Goal: Information Seeking & Learning: Learn about a topic

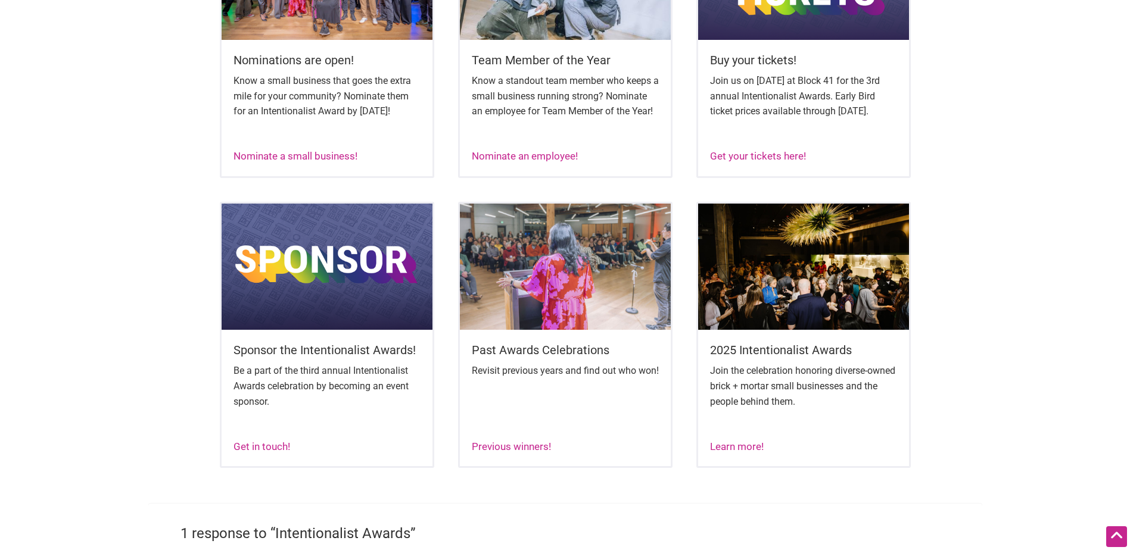
scroll to position [715, 0]
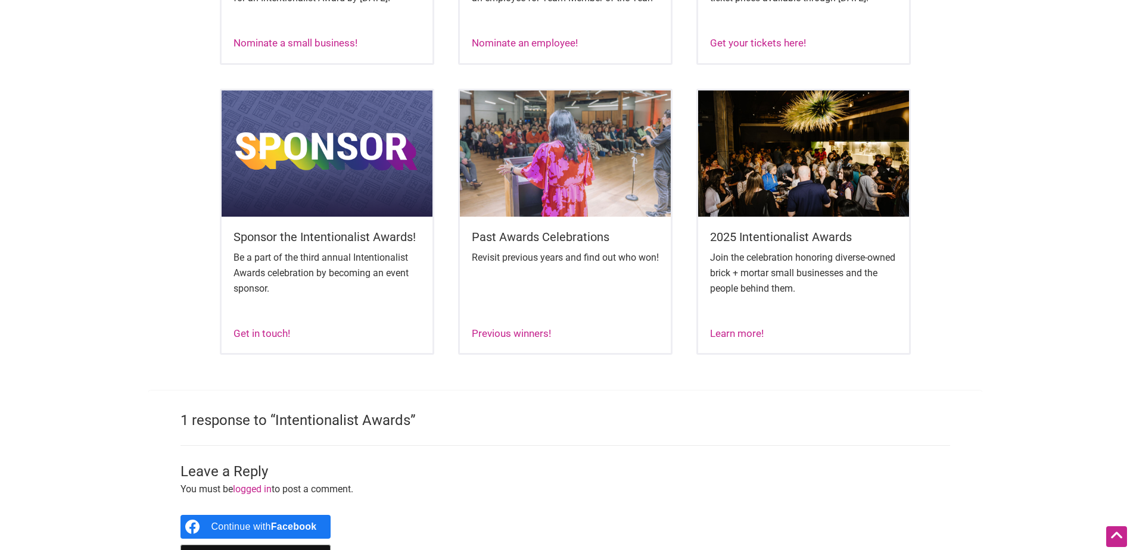
click at [309, 245] on h5 "Sponsor the Intentionalist Awards!" at bounding box center [327, 237] width 187 height 17
click at [326, 201] on img at bounding box center [327, 154] width 211 height 126
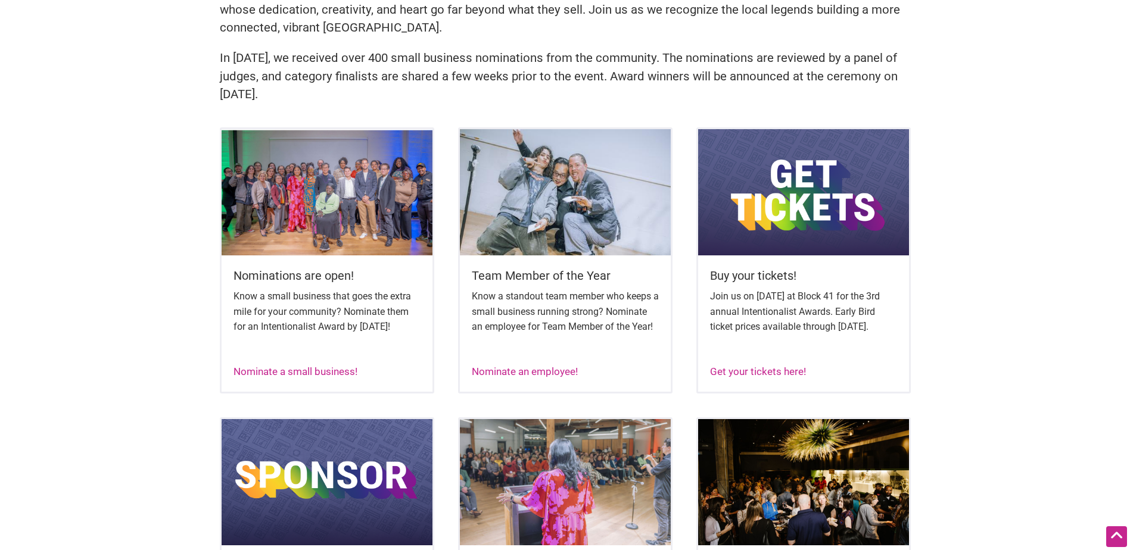
scroll to position [207, 0]
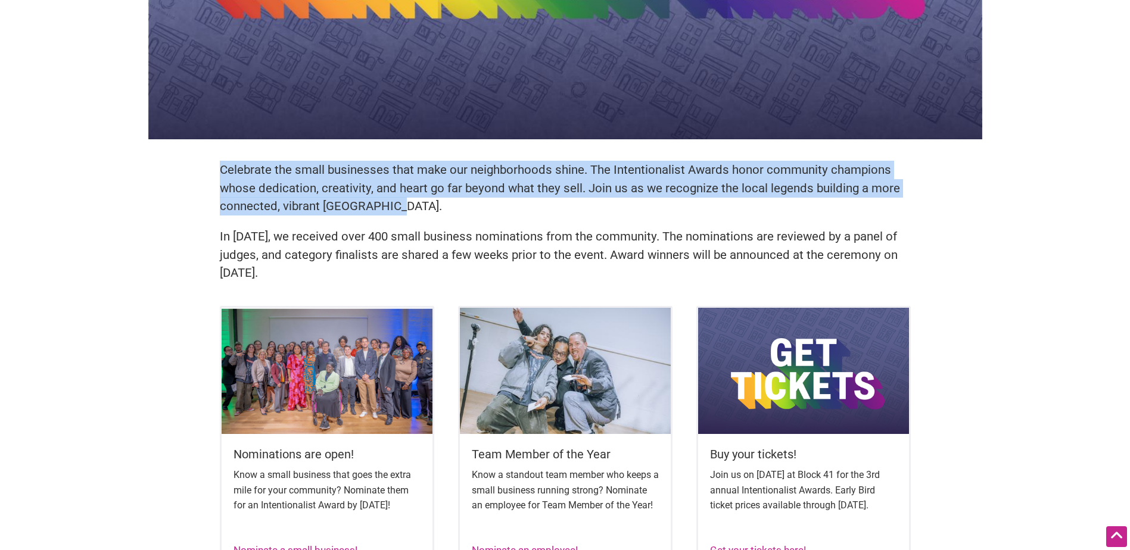
drag, startPoint x: 218, startPoint y: 167, endPoint x: 424, endPoint y: 207, distance: 210.0
click at [424, 207] on div "Celebrate the small businesses that make our neighborhoods shine. The Intention…" at bounding box center [565, 227] width 715 height 157
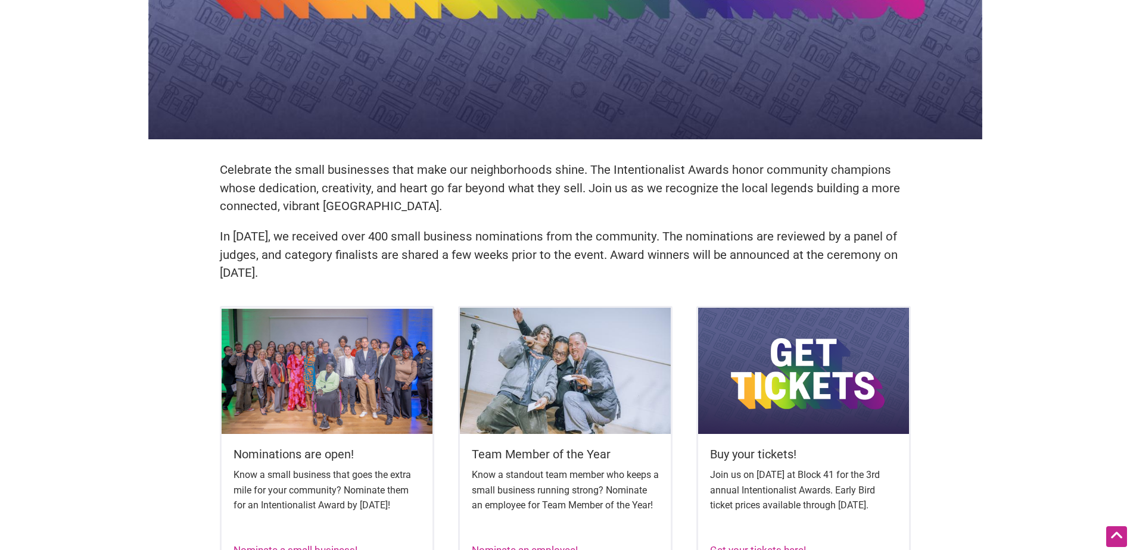
drag, startPoint x: 424, startPoint y: 207, endPoint x: 375, endPoint y: 239, distance: 58.5
click at [376, 239] on p "In [DATE], we received over 400 small business nominations from the community. …" at bounding box center [565, 255] width 691 height 55
drag, startPoint x: 222, startPoint y: 164, endPoint x: 400, endPoint y: 276, distance: 209.9
click at [400, 276] on div "Celebrate the small businesses that make our neighborhoods shine. The Intention…" at bounding box center [565, 227] width 715 height 157
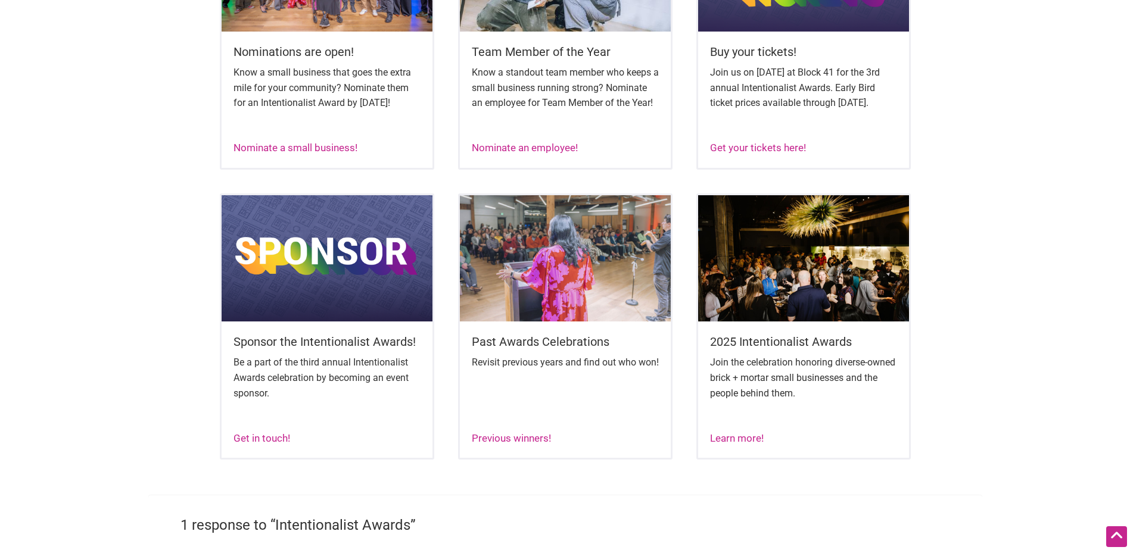
scroll to position [624, 0]
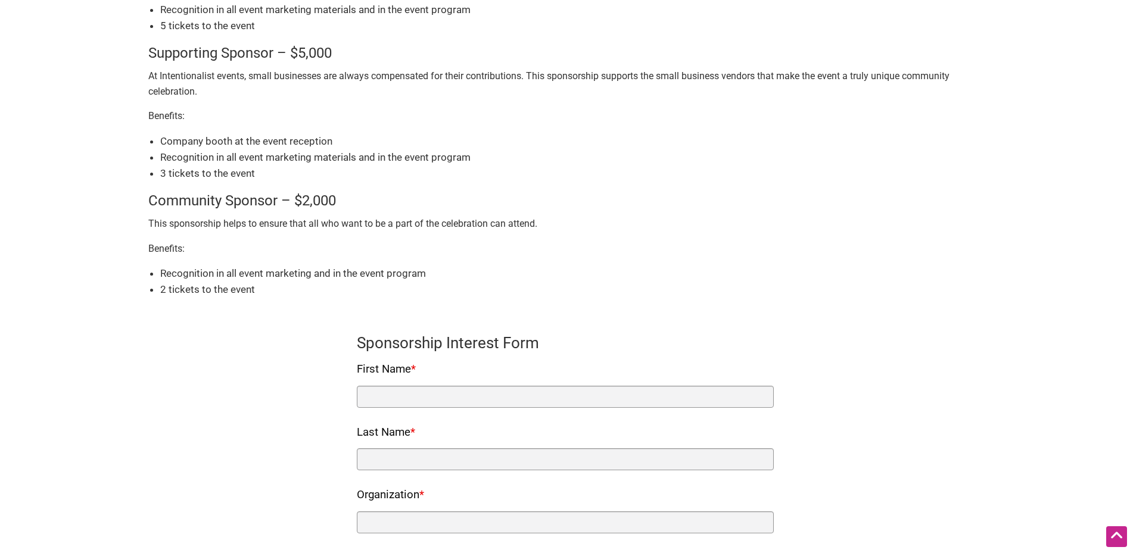
scroll to position [179, 0]
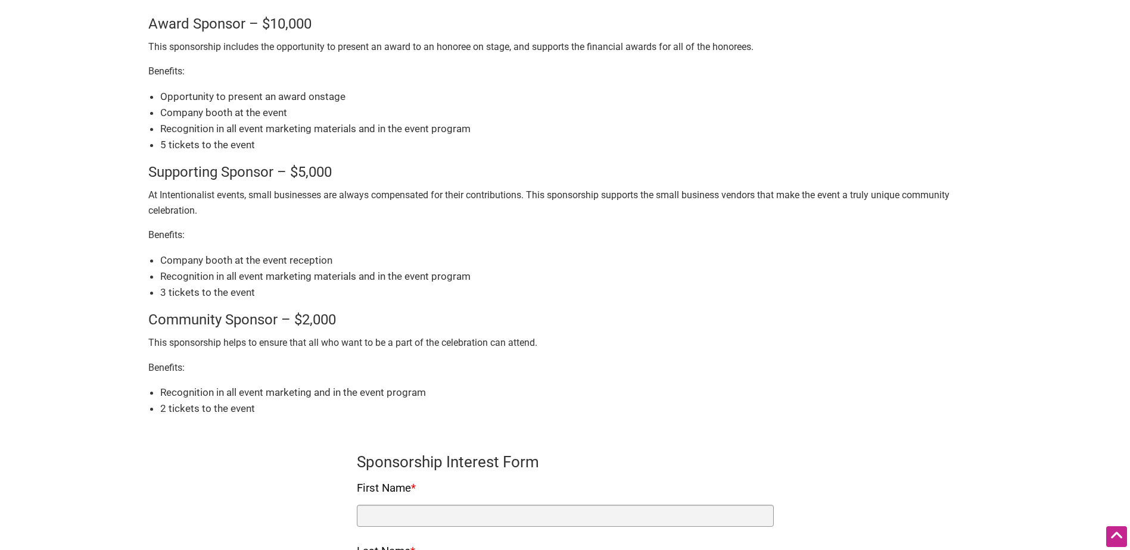
drag, startPoint x: 207, startPoint y: 291, endPoint x: 213, endPoint y: 290, distance: 6.0
click at [207, 290] on li "3 tickets to the event" at bounding box center [571, 293] width 822 height 16
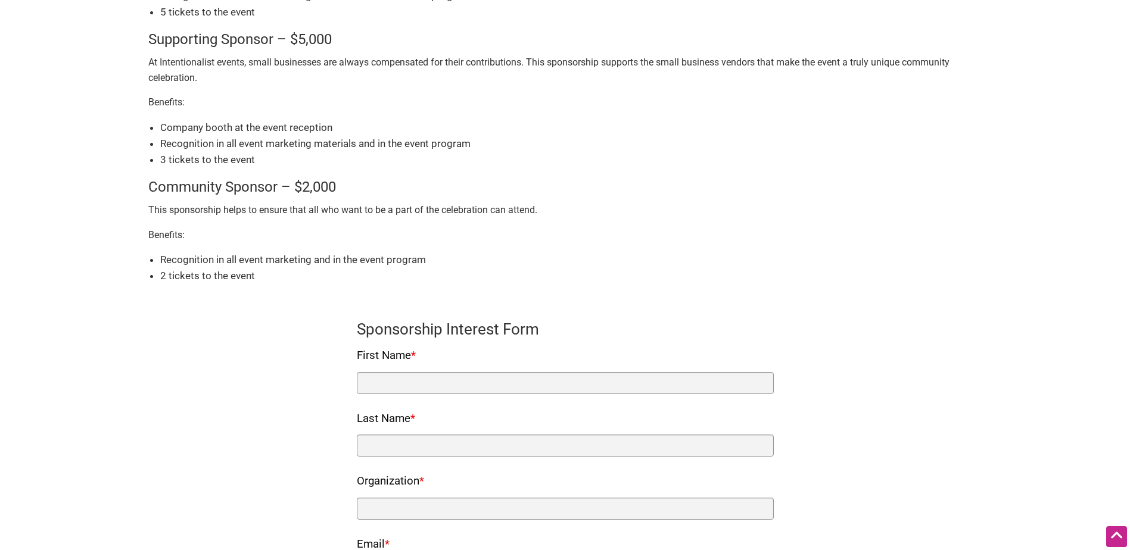
scroll to position [298, 0]
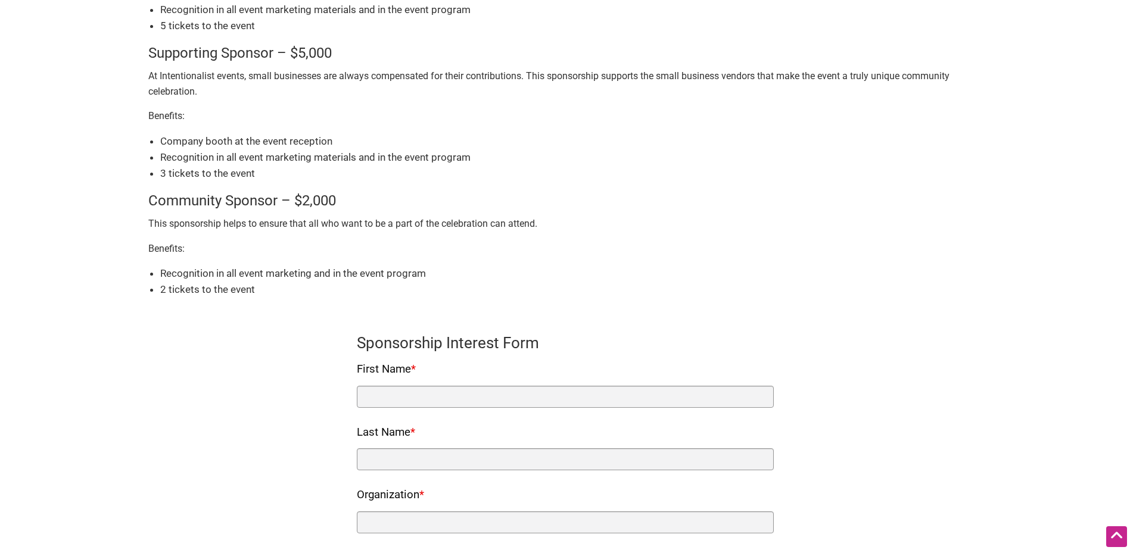
click at [184, 138] on li "Company booth at the event reception" at bounding box center [571, 141] width 822 height 16
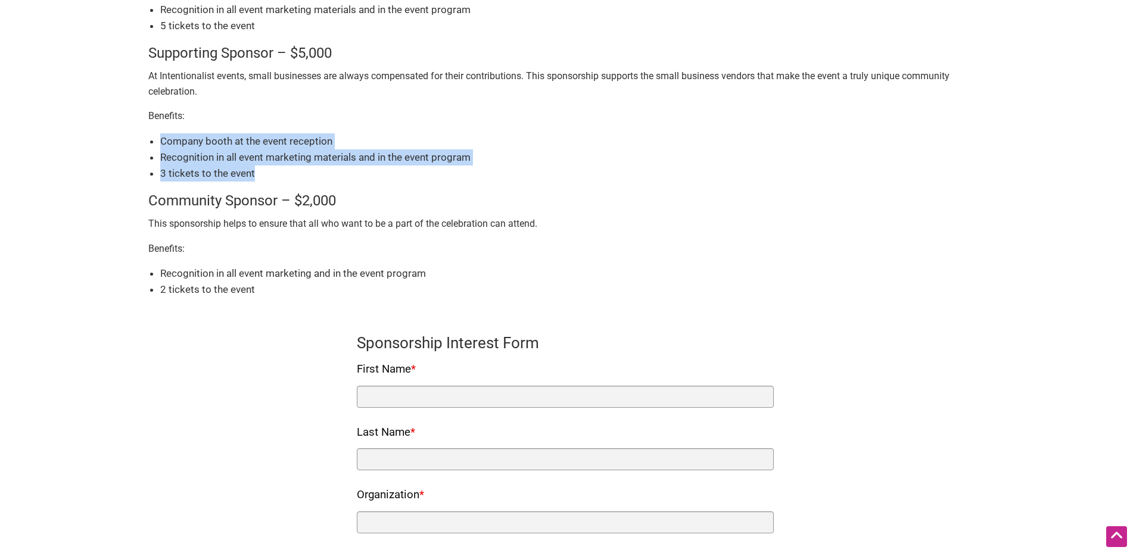
drag, startPoint x: 161, startPoint y: 139, endPoint x: 257, endPoint y: 174, distance: 102.7
click at [257, 174] on ul "Company booth at the event reception Recognition in all event marketing materia…" at bounding box center [571, 157] width 822 height 49
click at [258, 175] on li "3 tickets to the event" at bounding box center [571, 174] width 822 height 16
drag, startPoint x: 258, startPoint y: 175, endPoint x: 160, endPoint y: 138, distance: 104.5
click at [160, 138] on ul "Company booth at the event reception Recognition in all event marketing materia…" at bounding box center [571, 157] width 822 height 49
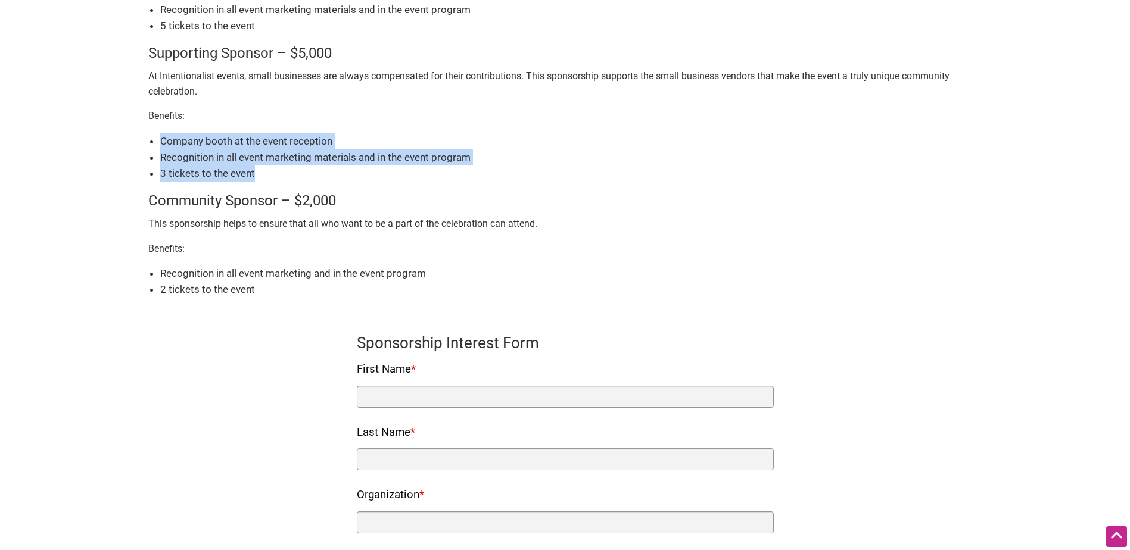
drag, startPoint x: 160, startPoint y: 138, endPoint x: 174, endPoint y: 152, distance: 19.8
click at [174, 152] on li "Recognition in all event marketing materials and in the event program" at bounding box center [571, 158] width 822 height 16
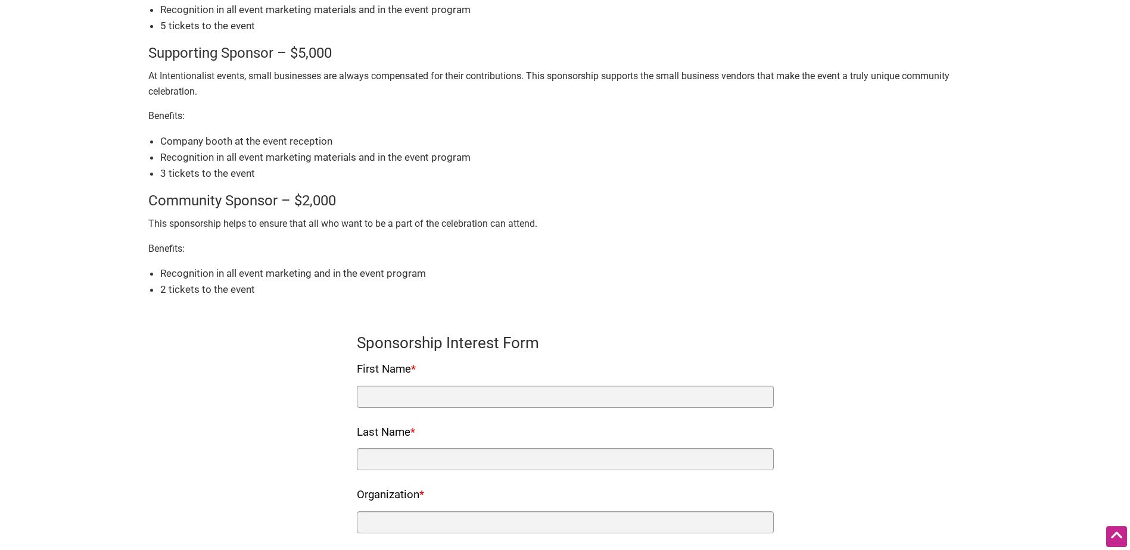
click at [188, 273] on li "Recognition in all event marketing and in the event program" at bounding box center [571, 274] width 822 height 16
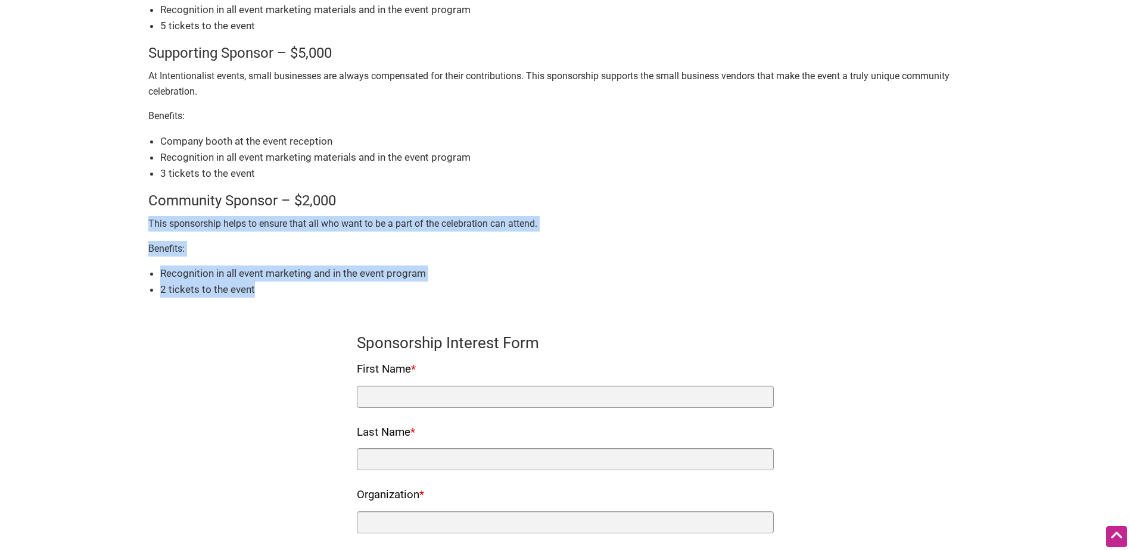
drag, startPoint x: 254, startPoint y: 291, endPoint x: 141, endPoint y: 223, distance: 132.0
drag, startPoint x: 141, startPoint y: 223, endPoint x: 162, endPoint y: 237, distance: 25.5
click at [162, 237] on div "Sponsors contribute to the economic empowerment of diverse small businesses and…" at bounding box center [565, 329] width 834 height 1059
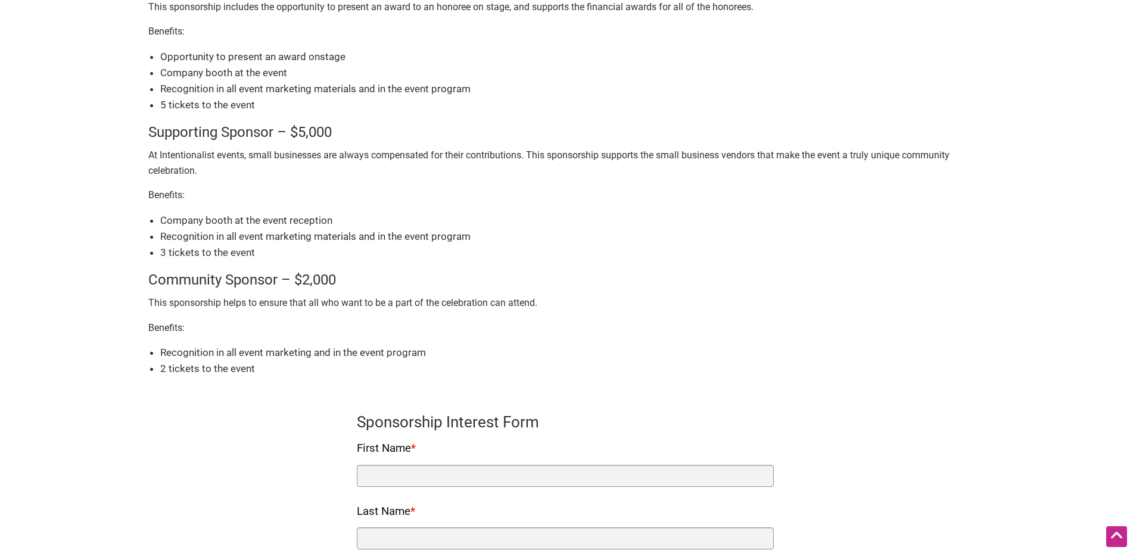
scroll to position [0, 0]
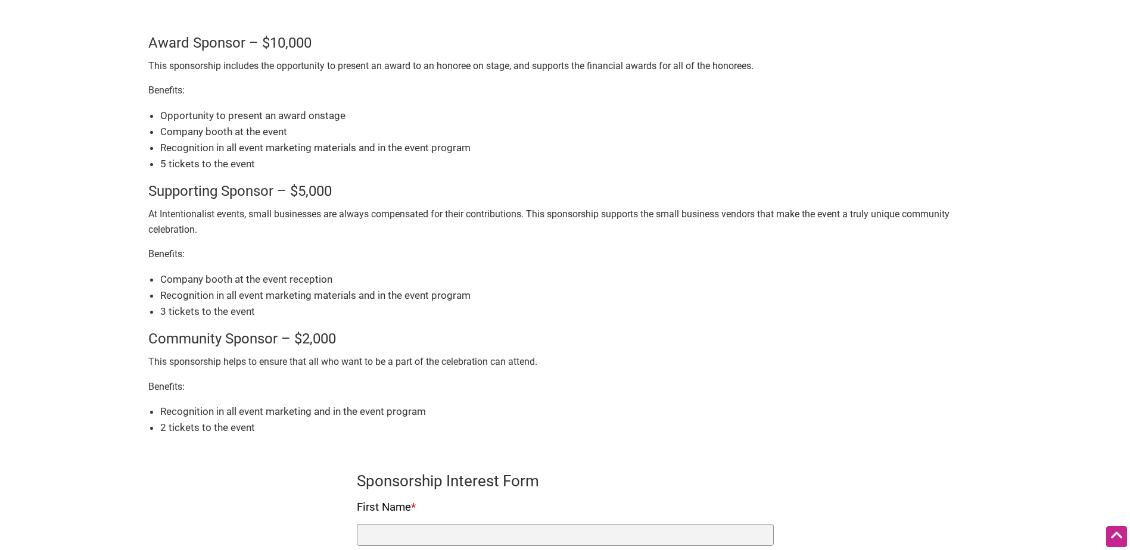
scroll to position [179, 0]
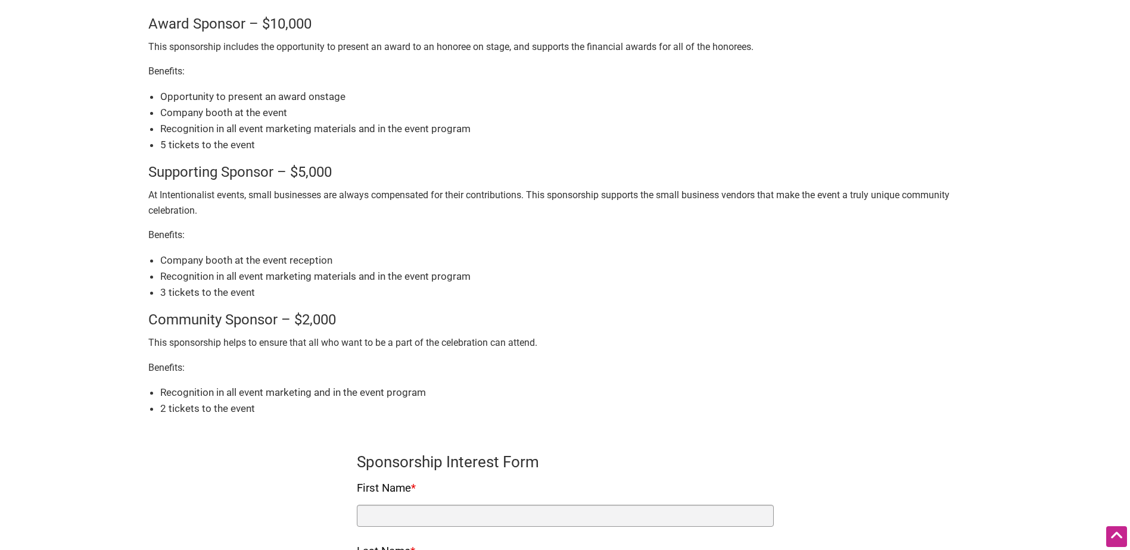
click at [173, 446] on div "Sponsors contribute to the economic empowerment of diverse small businesses and…" at bounding box center [565, 448] width 834 height 1059
click at [122, 291] on body "× Menu 0 Add a Business Map Blog Store Offers Intentionalist Cards Buy Black Ca…" at bounding box center [565, 96] width 1130 height 550
click at [145, 372] on html "× Menu 0 Add a Business Map Blog Store Offers Intentionalist Cards Buy Black Ca…" at bounding box center [565, 96] width 1130 height 550
click at [163, 424] on div "Sponsors contribute to the economic empowerment of diverse small businesses and…" at bounding box center [565, 448] width 834 height 1059
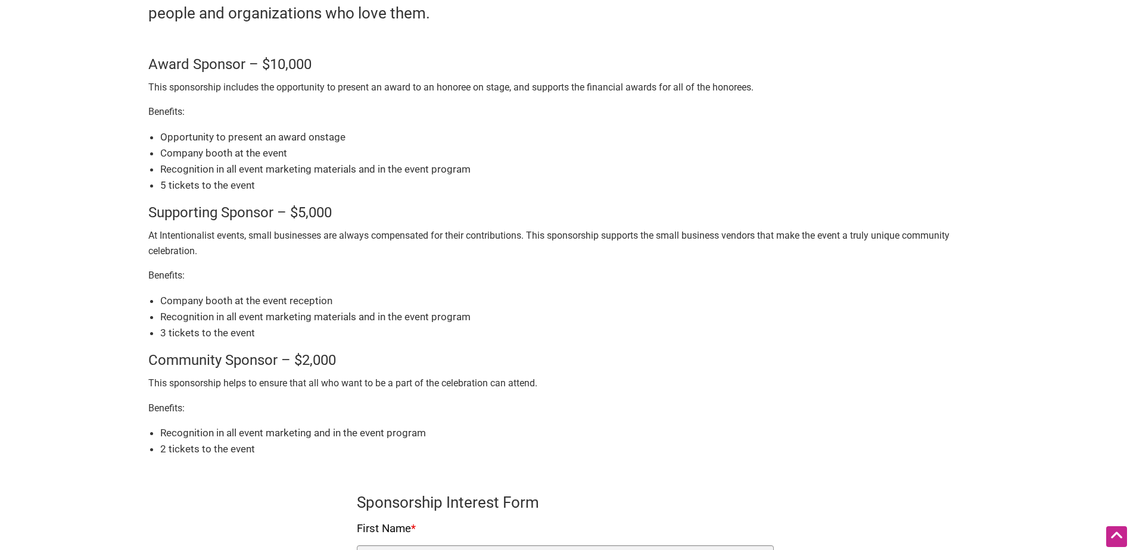
scroll to position [119, 0]
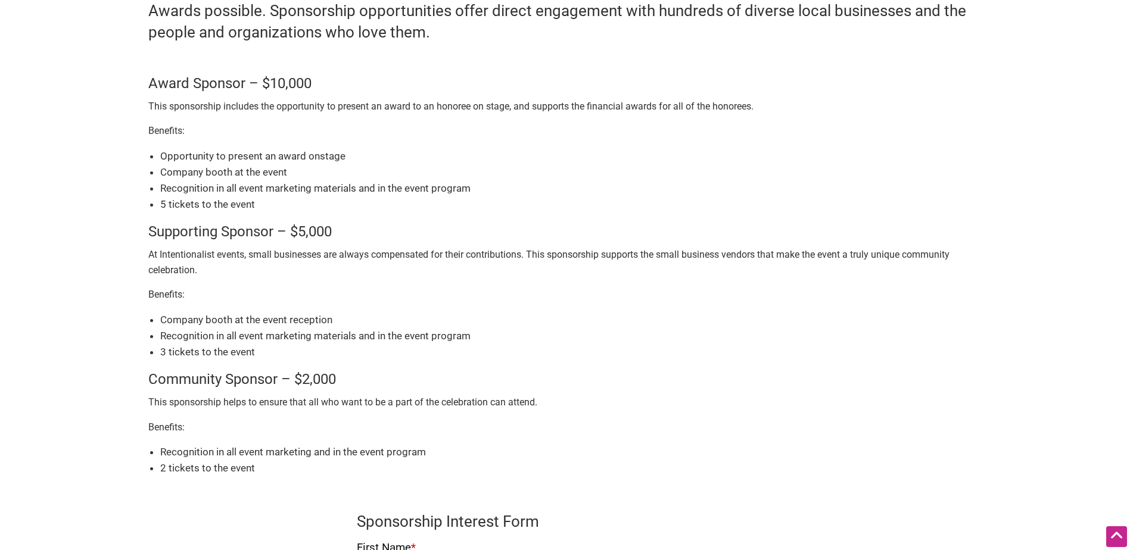
click at [584, 284] on div "Sponsors contribute to the economic empowerment of diverse small businesses and…" at bounding box center [565, 508] width 834 height 1059
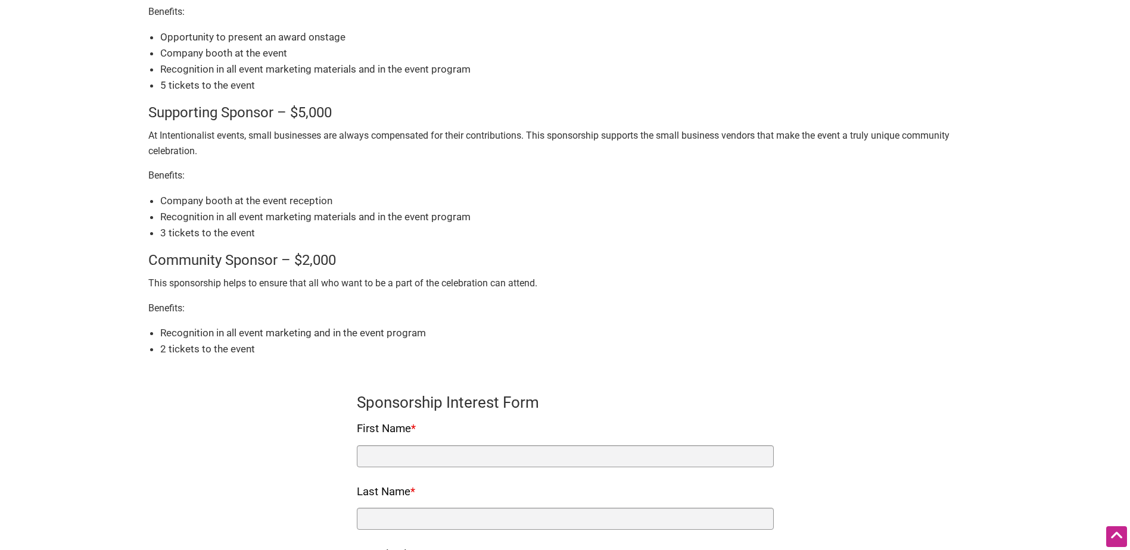
scroll to position [298, 0]
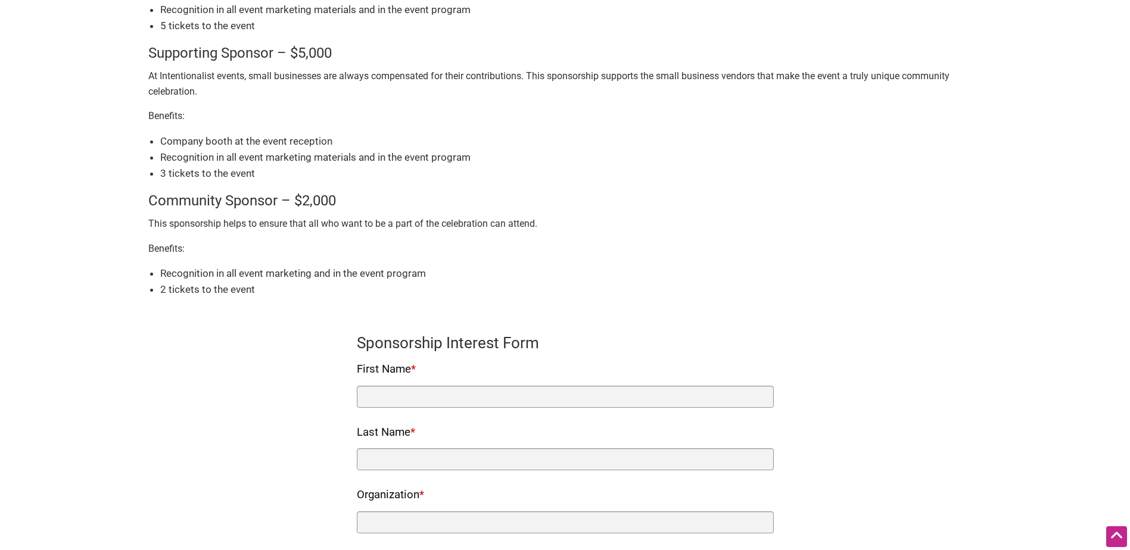
click at [534, 229] on p "This sponsorship helps to ensure that all who want to be a part of the celebrat…" at bounding box center [565, 223] width 834 height 15
click at [249, 269] on li "Recognition in all event marketing and in the event program" at bounding box center [571, 274] width 822 height 16
